Goal: Information Seeking & Learning: Learn about a topic

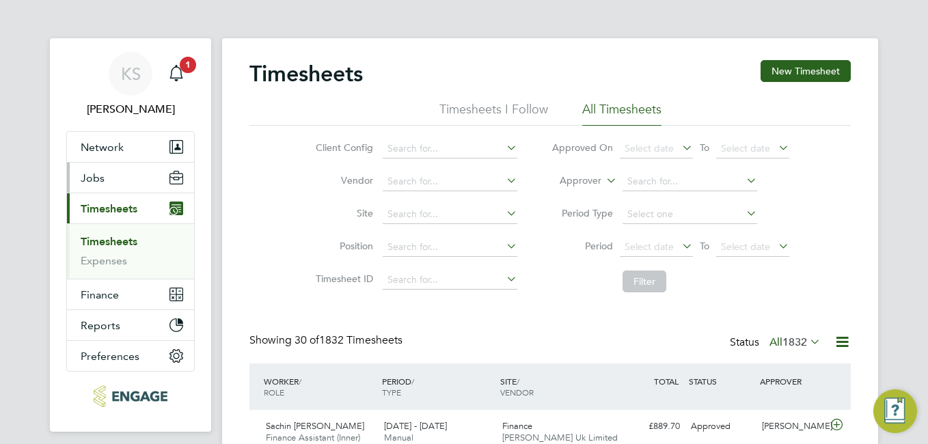
click at [105, 177] on button "Jobs" at bounding box center [130, 178] width 127 height 30
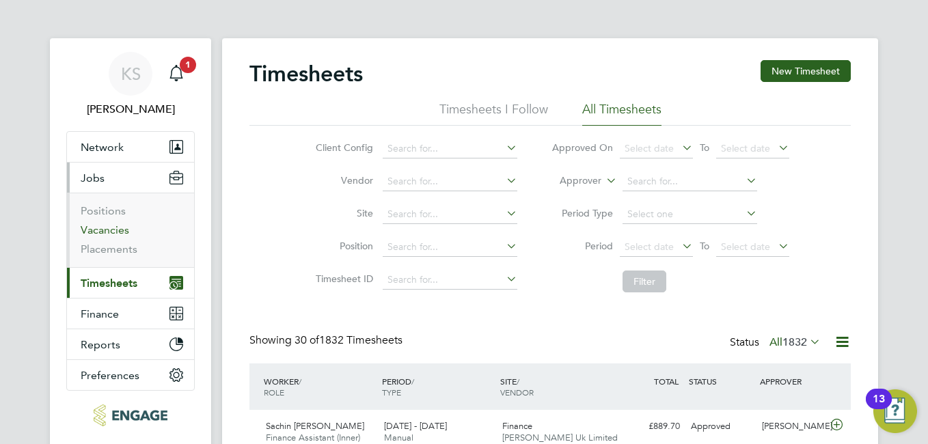
click at [105, 233] on link "Vacancies" at bounding box center [105, 229] width 49 height 13
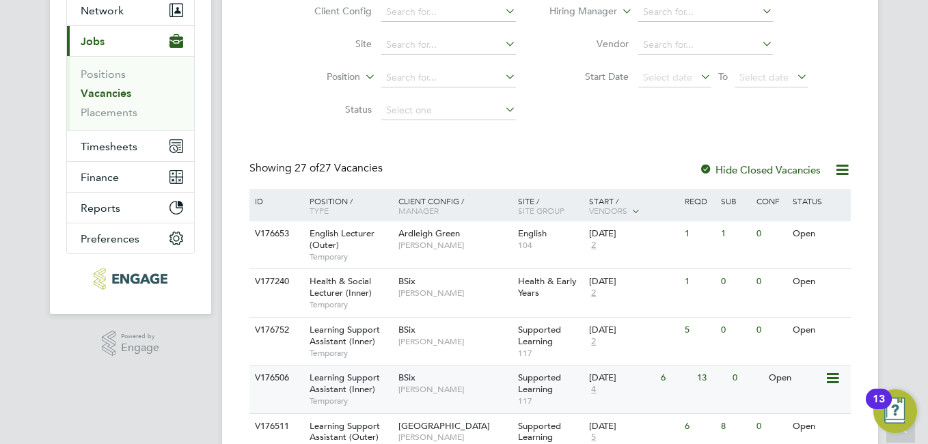
click at [447, 382] on div "BSix Rachel Johnson" at bounding box center [455, 384] width 120 height 36
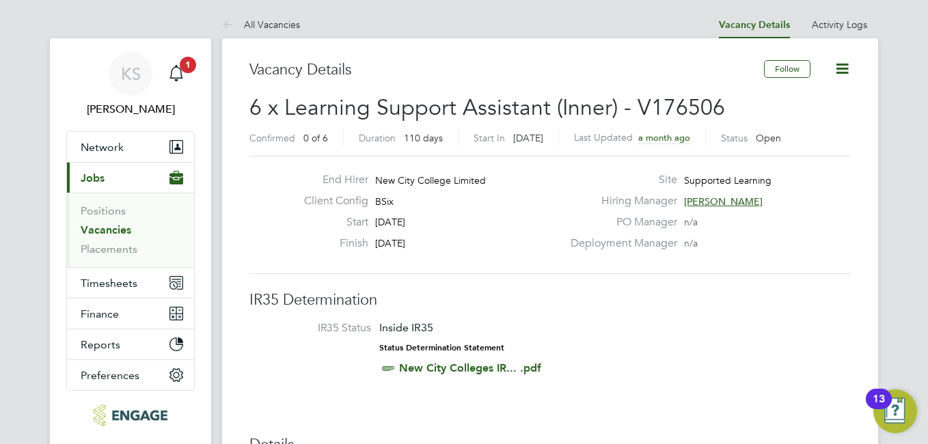
scroll to position [68, 0]
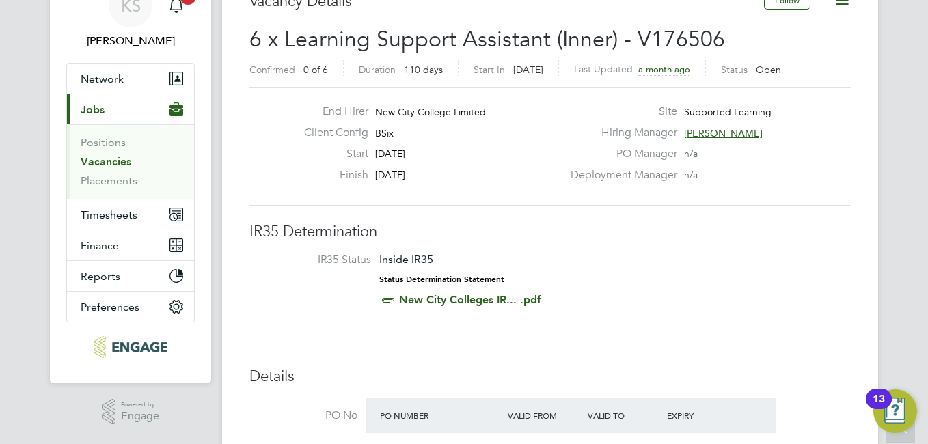
click at [467, 305] on link "New City Colleges IR... .pdf" at bounding box center [470, 299] width 142 height 13
